Goal: Task Accomplishment & Management: Use online tool/utility

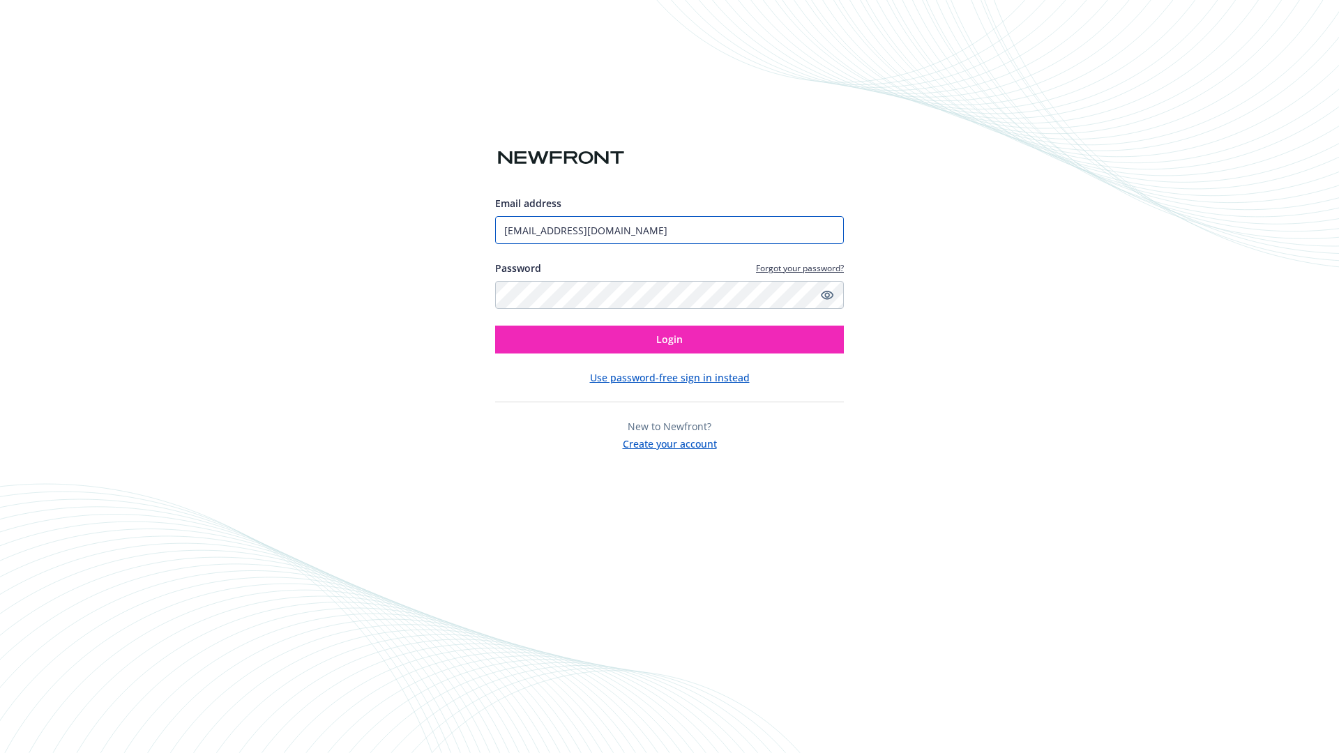
type input "[EMAIL_ADDRESS][DOMAIN_NAME]"
click at [669, 340] on span "Login" at bounding box center [669, 339] width 26 height 13
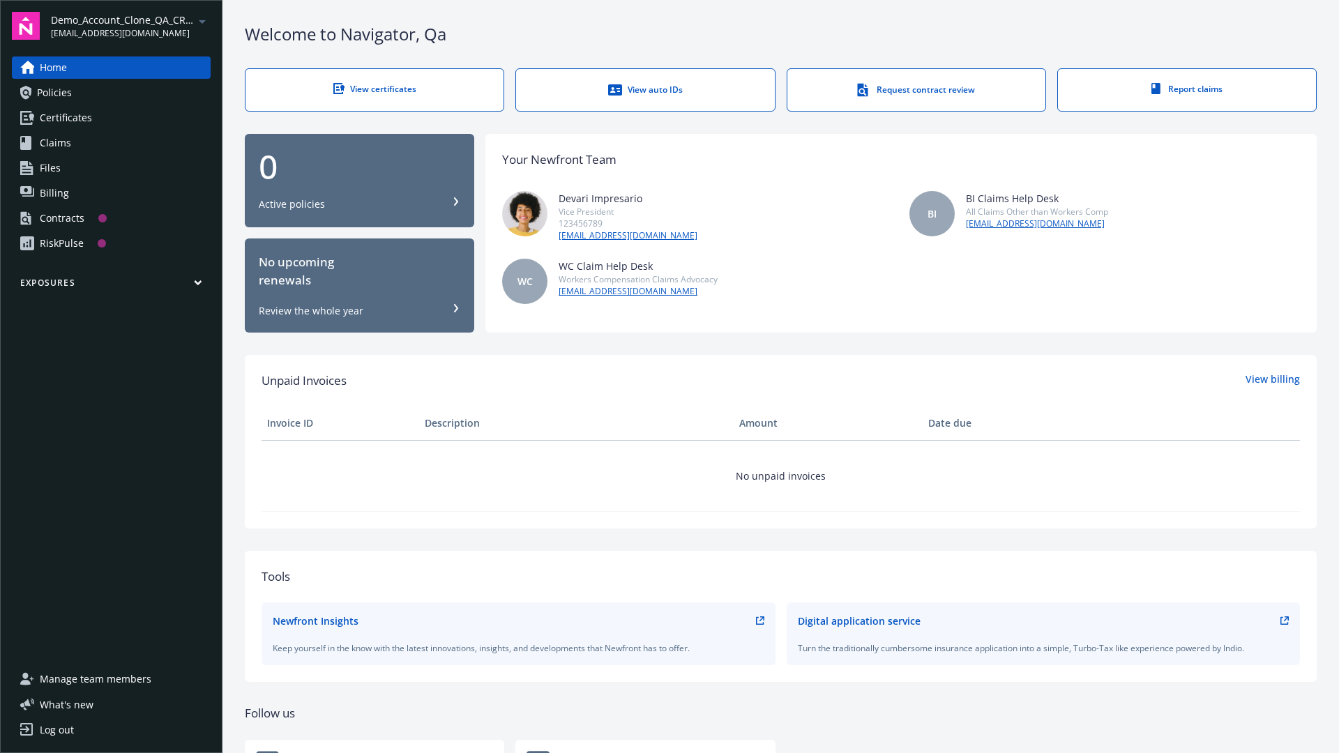
click at [130, 26] on span "Demo_Account_Clone_QA_CR_Tests_Prospect" at bounding box center [122, 20] width 143 height 15
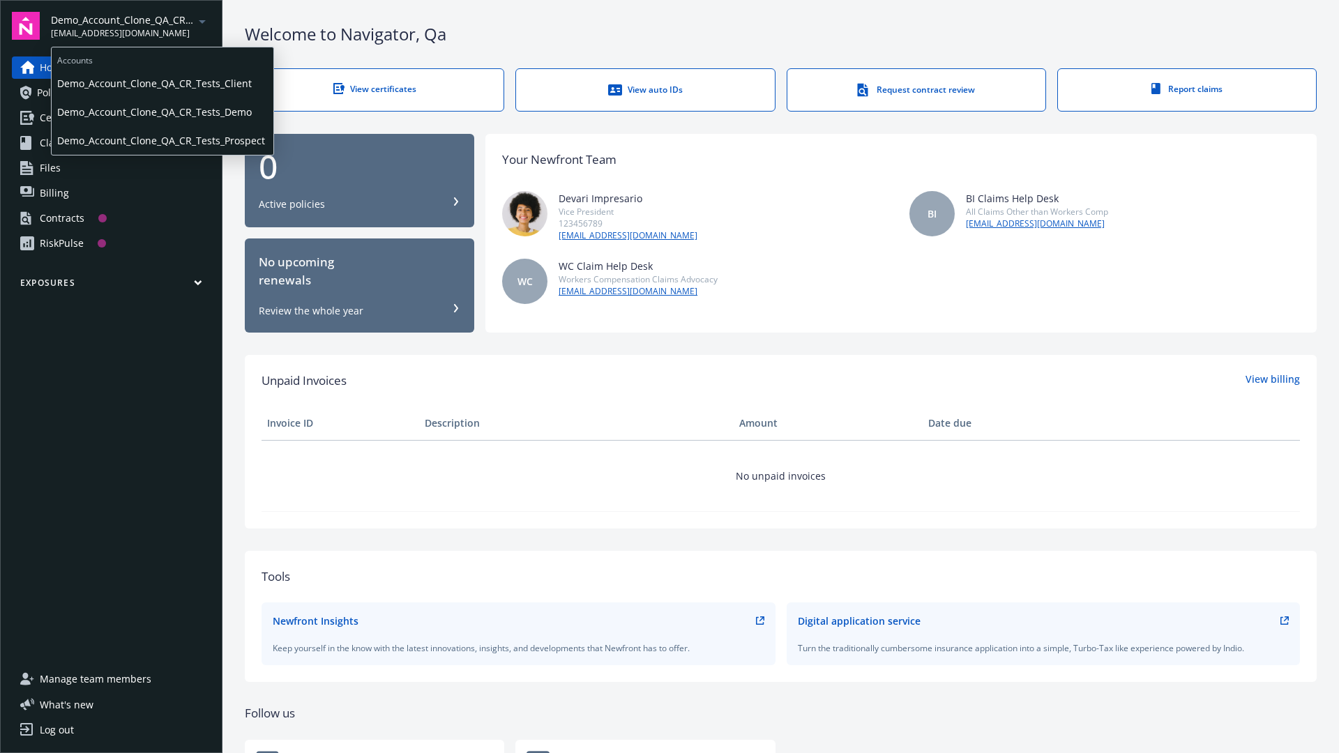
click at [161, 83] on span "Demo_Account_Clone_QA_CR_Tests_Client" at bounding box center [162, 83] width 211 height 29
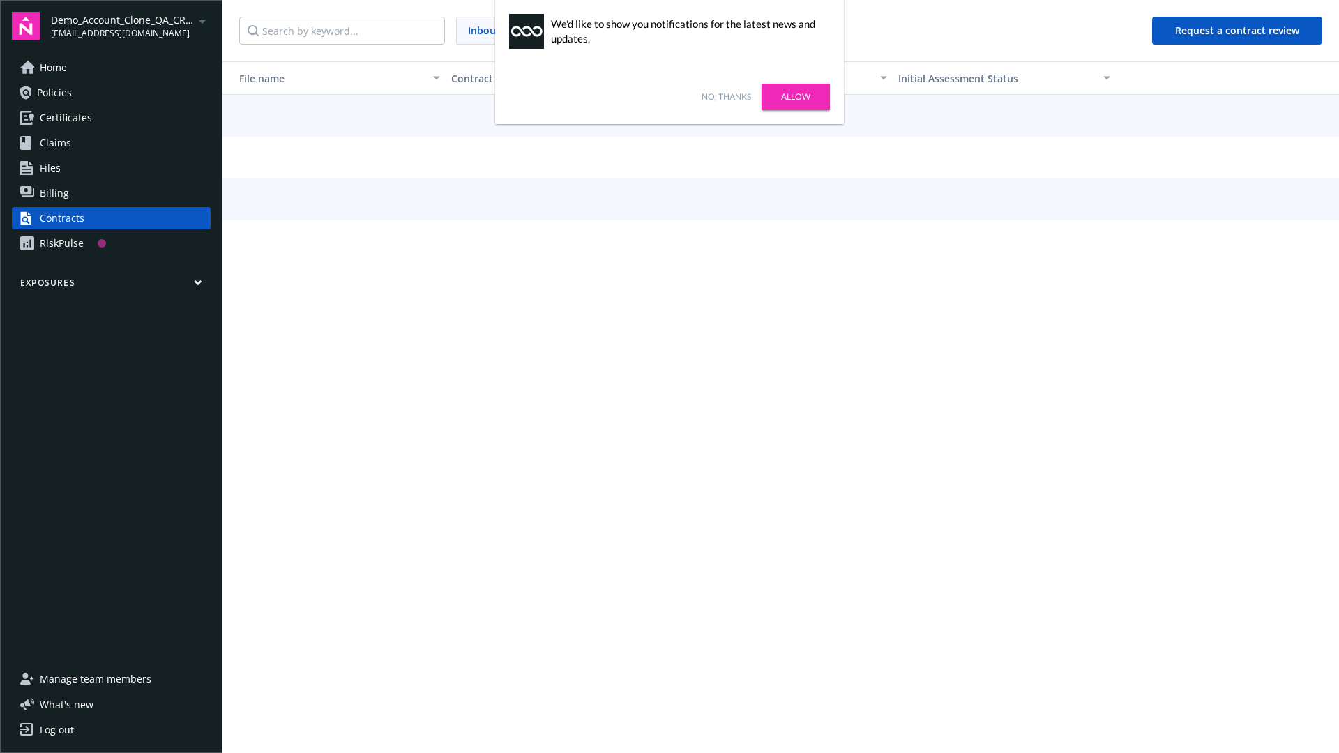
click at [726, 97] on link "No, thanks" at bounding box center [726, 97] width 50 height 13
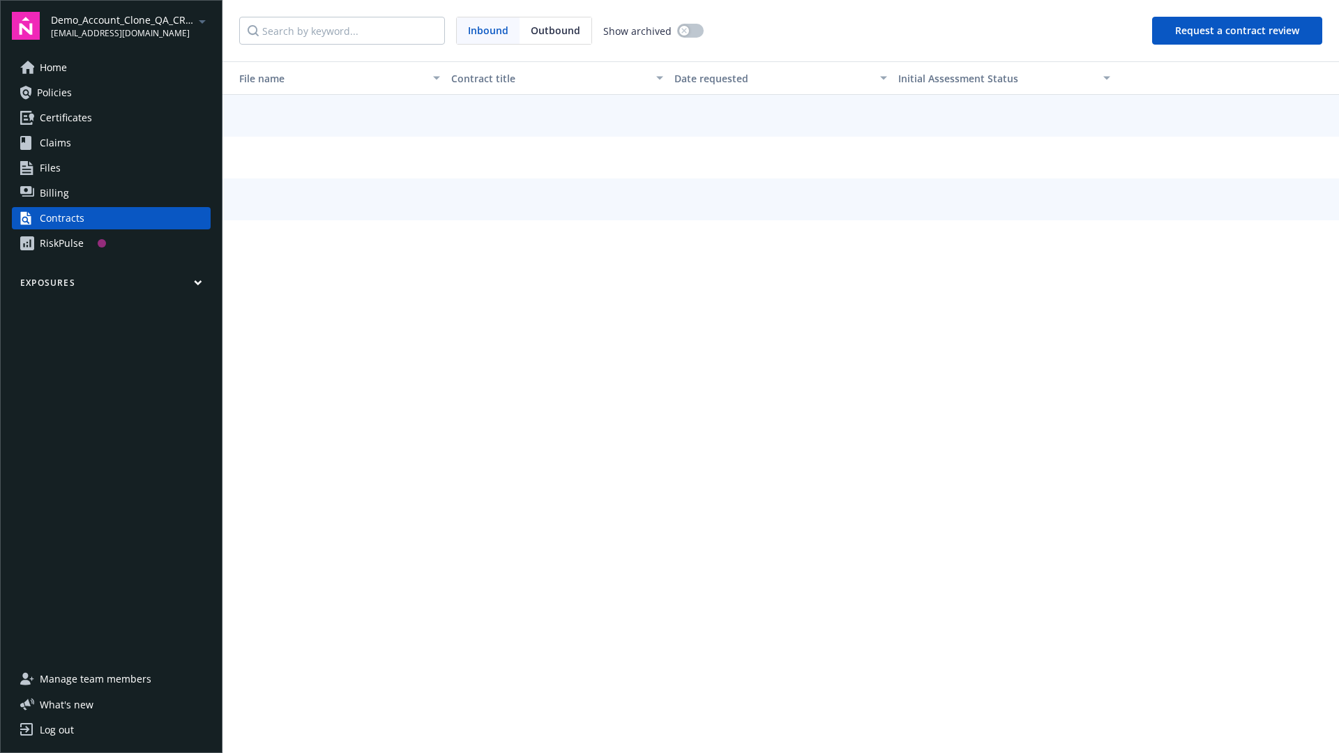
click at [1238, 31] on button "Request a contract review" at bounding box center [1237, 31] width 170 height 28
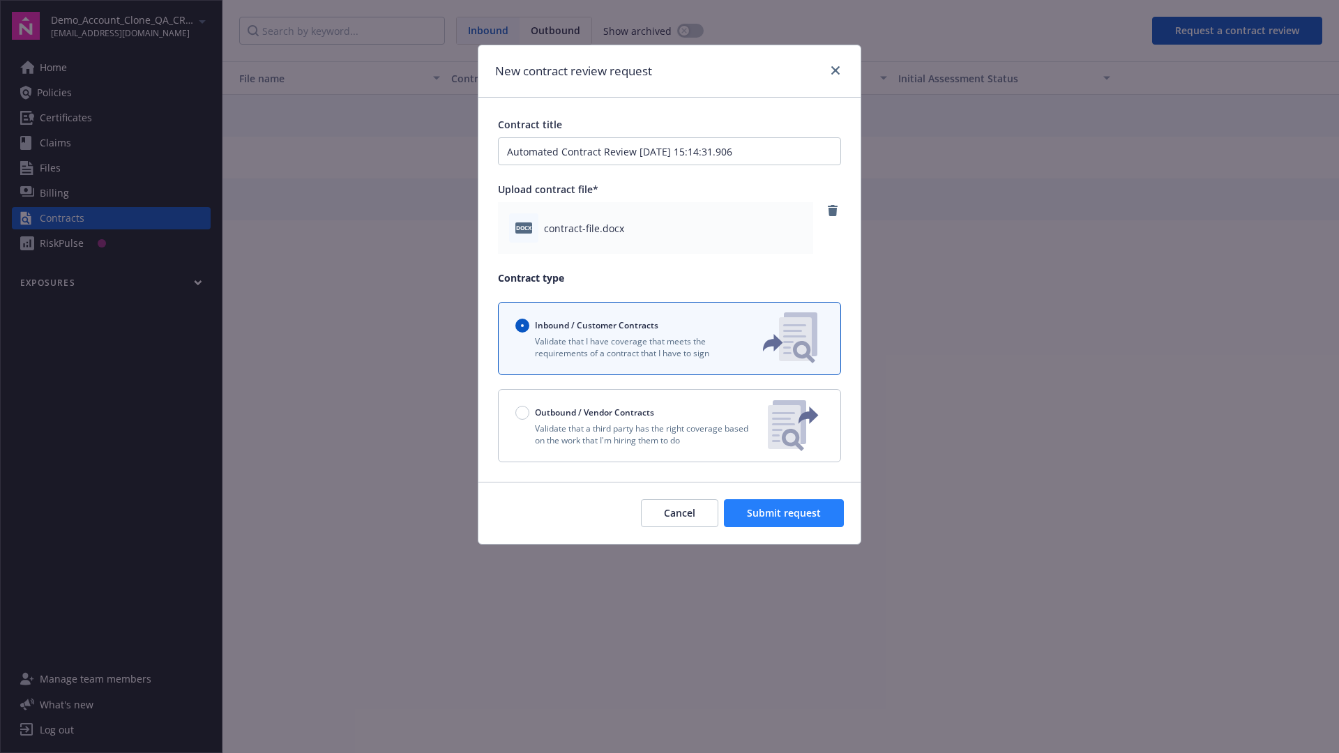
type input "Automated Contract Review 08-20-2025 15:14:31.906"
click at [784, 513] on span "Submit request" at bounding box center [784, 512] width 74 height 13
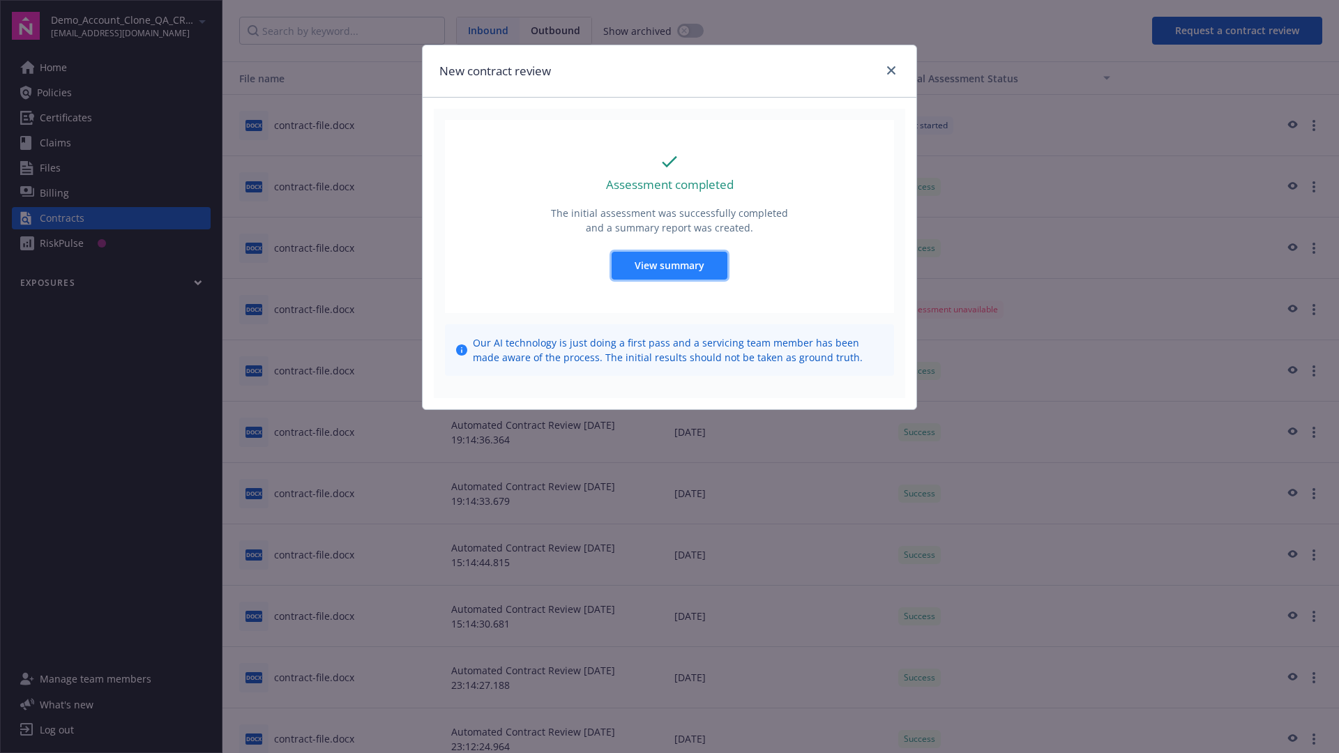
click at [669, 265] on span "View summary" at bounding box center [669, 265] width 70 height 13
